Goal: Complete application form: Complete application form

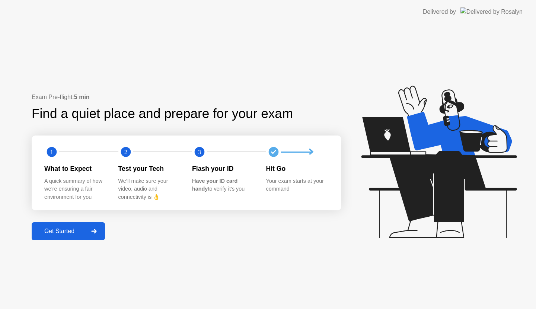
click at [60, 228] on div "Get Started" at bounding box center [59, 231] width 51 height 7
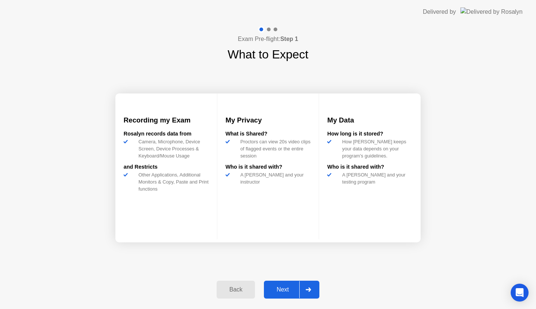
click at [285, 292] on div "Next" at bounding box center [282, 289] width 33 height 7
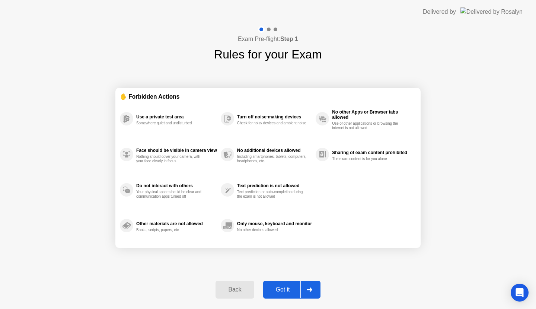
click at [296, 286] on div "Got it" at bounding box center [282, 289] width 35 height 7
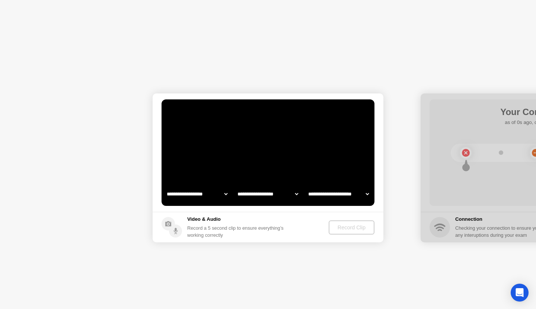
select select "**********"
select select "*******"
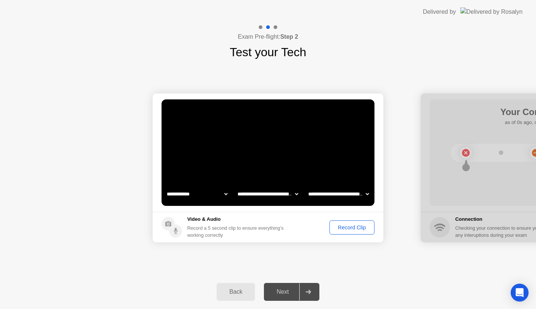
click at [348, 228] on div "Record Clip" at bounding box center [352, 227] width 40 height 6
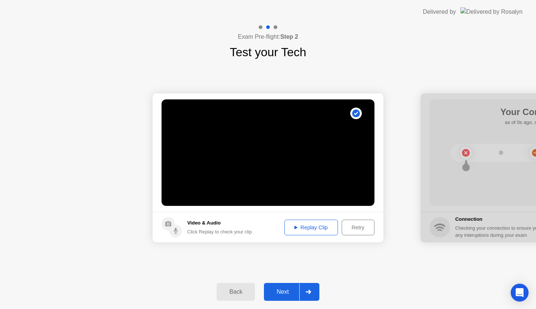
click at [310, 226] on div "Replay Clip" at bounding box center [311, 227] width 48 height 6
click at [287, 289] on div "Next" at bounding box center [282, 291] width 33 height 7
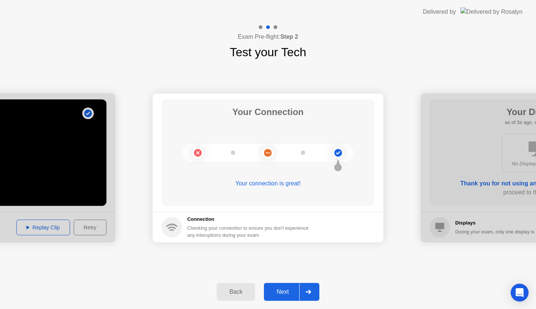
click at [285, 294] on div "Next" at bounding box center [282, 291] width 33 height 7
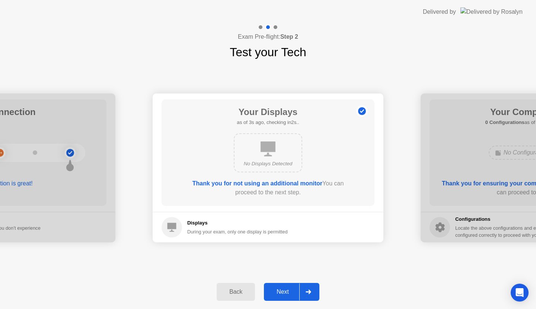
click at [288, 293] on div "Next" at bounding box center [282, 291] width 33 height 7
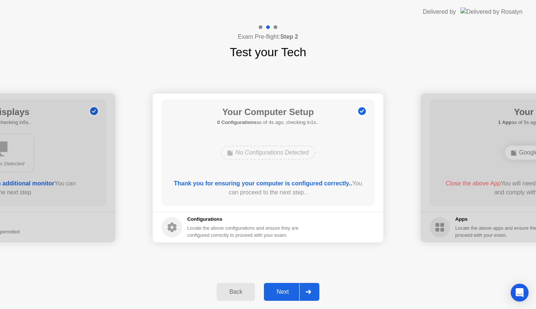
click at [288, 293] on div "Next" at bounding box center [282, 291] width 33 height 7
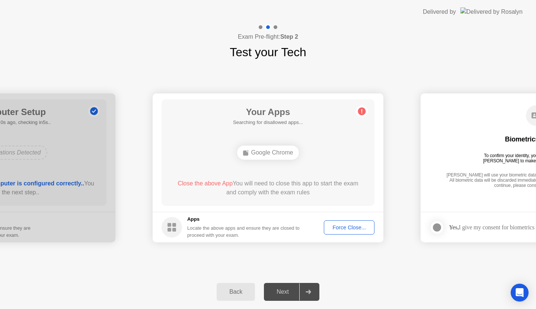
click at [346, 228] on div "Force Close..." at bounding box center [348, 227] width 45 height 6
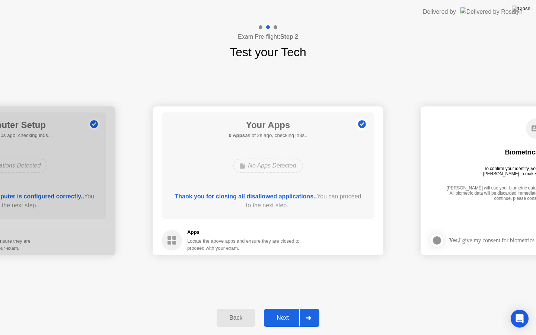
click at [286, 309] on div "Next" at bounding box center [282, 318] width 33 height 7
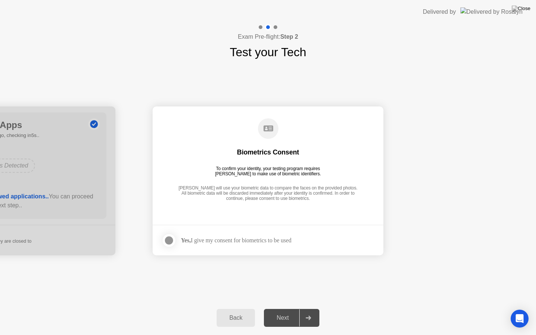
click at [269, 241] on div "Yes, I give my consent for biometrics to be used" at bounding box center [236, 240] width 111 height 7
click at [165, 238] on div at bounding box center [169, 240] width 9 height 9
click at [312, 309] on div at bounding box center [308, 317] width 18 height 17
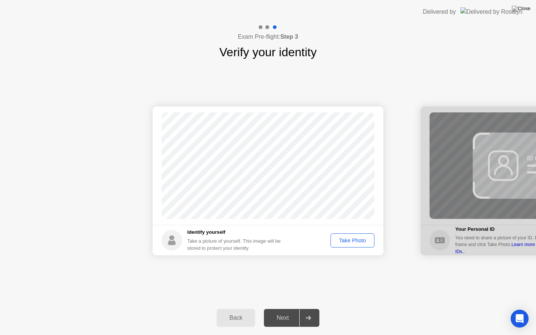
click at [350, 243] on div "Take Photo" at bounding box center [352, 240] width 39 height 6
click at [291, 309] on div "Next" at bounding box center [282, 318] width 33 height 7
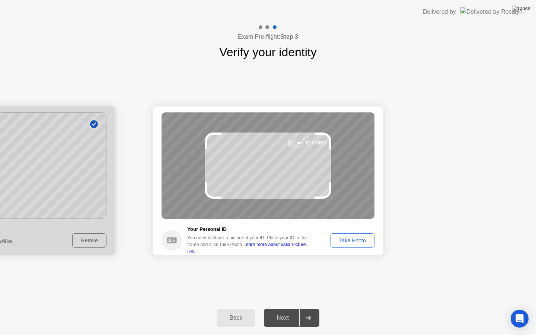
click at [357, 235] on button "Take Photo" at bounding box center [353, 240] width 44 height 14
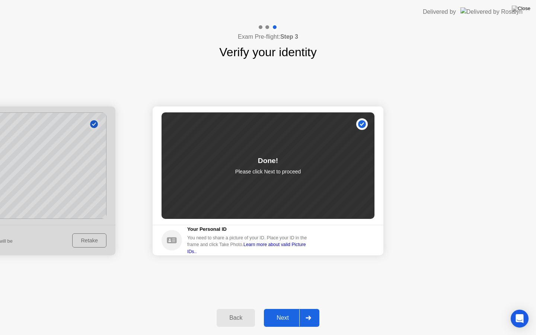
click at [290, 309] on button "Next" at bounding box center [291, 318] width 55 height 18
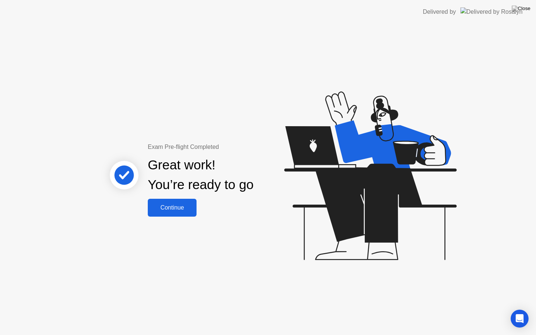
click at [178, 208] on div "Continue" at bounding box center [172, 207] width 44 height 7
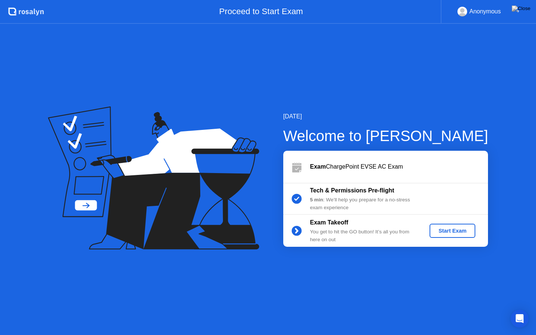
click at [456, 229] on div "Start Exam" at bounding box center [453, 231] width 40 height 6
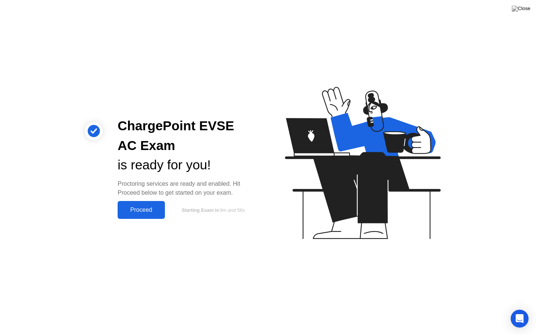
click at [146, 213] on div "Proceed" at bounding box center [141, 210] width 43 height 7
